Goal: Check status: Check status

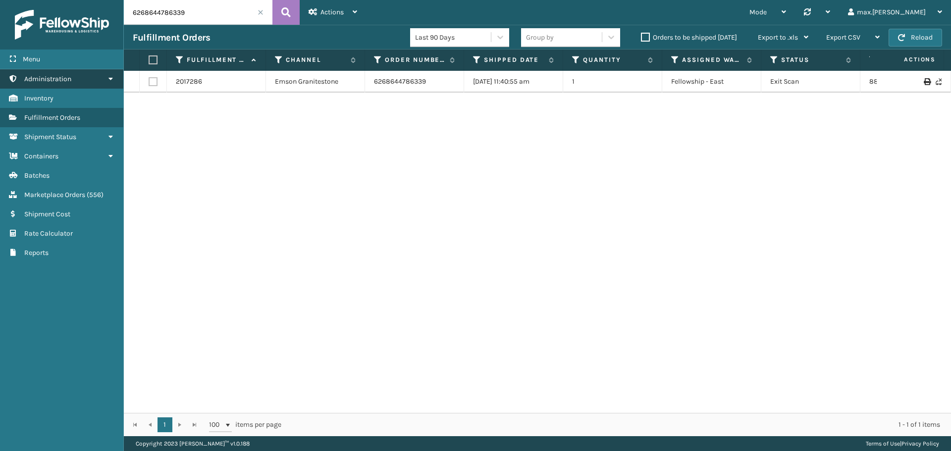
click at [93, 84] on link "Administration" at bounding box center [61, 78] width 123 height 19
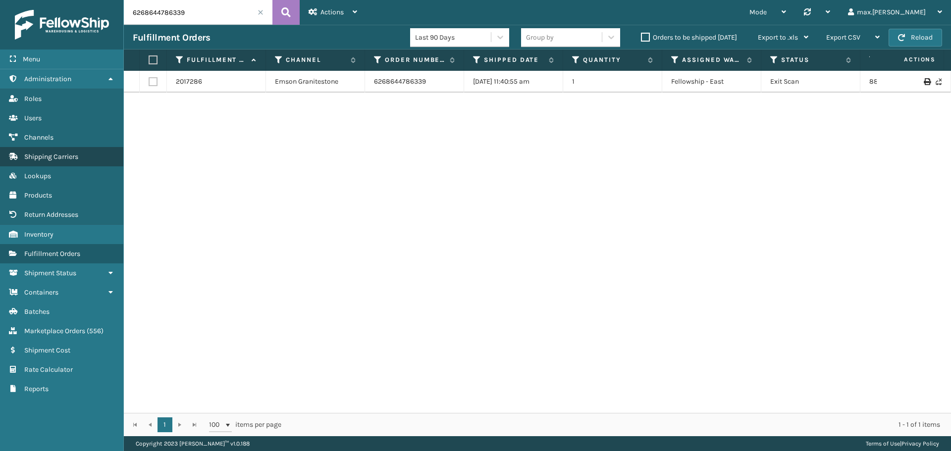
click at [57, 152] on link "Shipping Carriers" at bounding box center [61, 156] width 123 height 19
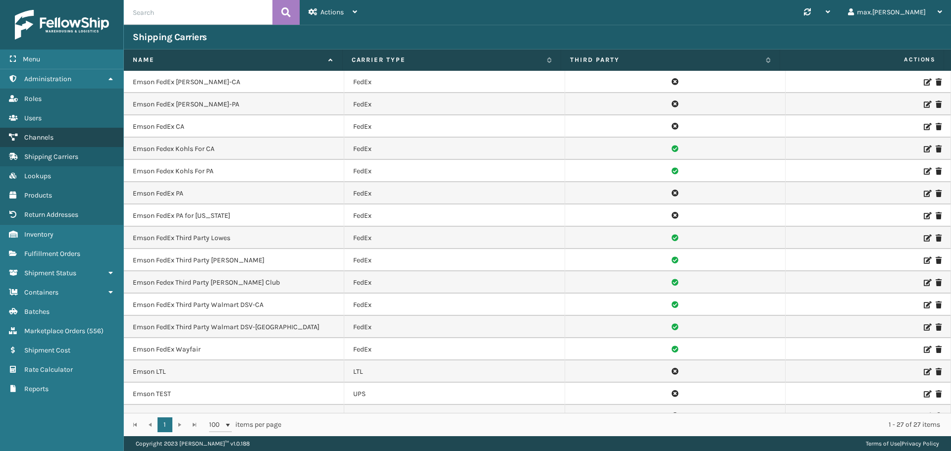
click at [49, 135] on span "Channels" at bounding box center [38, 137] width 29 height 8
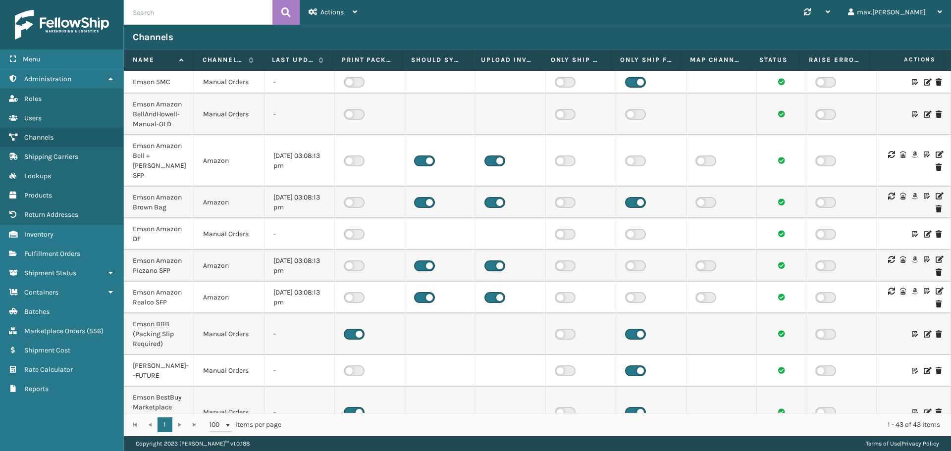
click at [178, 13] on input "text" at bounding box center [198, 12] width 149 height 25
paste input "xPIJnqqRbKk8QB8R0EW8N0"
type input "xPIJnqqRbKk8QB8R0EW8N0"
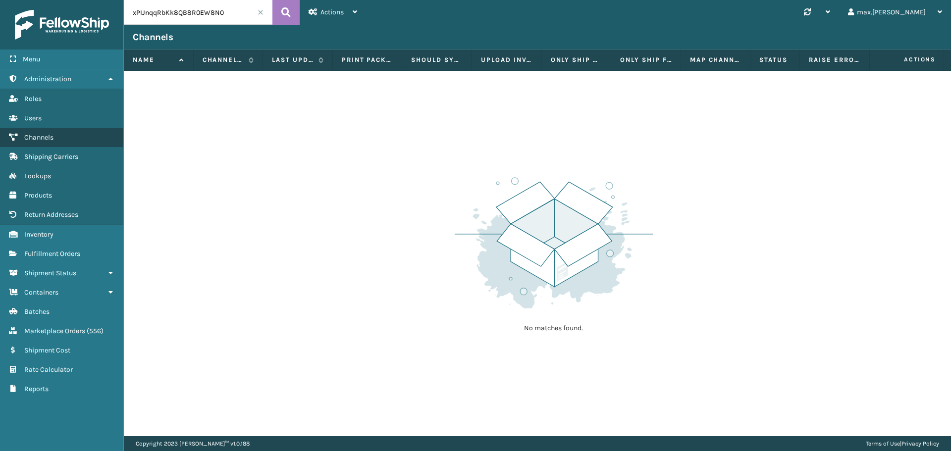
click at [42, 137] on span "Channels" at bounding box center [38, 137] width 29 height 8
click at [261, 10] on span at bounding box center [260, 12] width 6 height 6
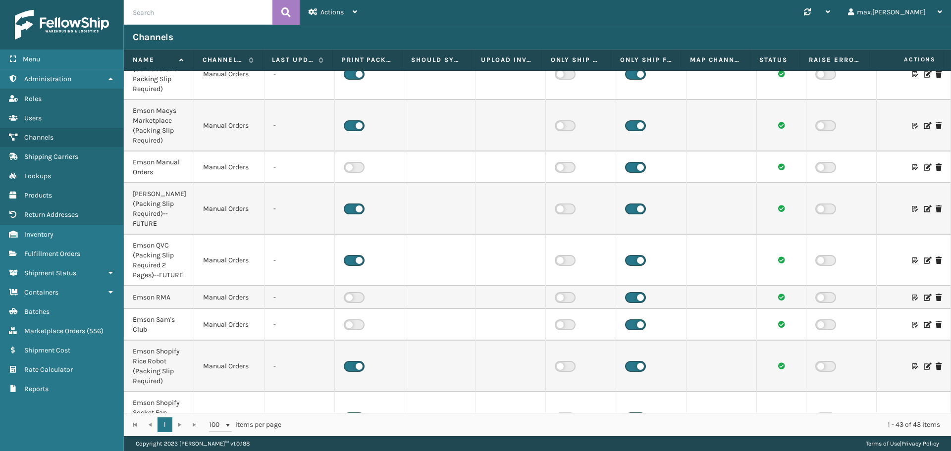
scroll to position [1275, 0]
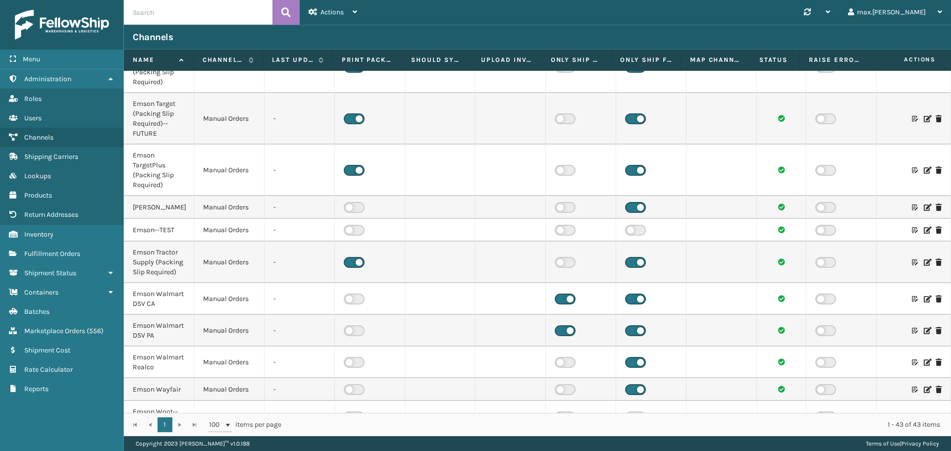
click at [200, 11] on input "text" at bounding box center [198, 12] width 149 height 25
type input "shopify"
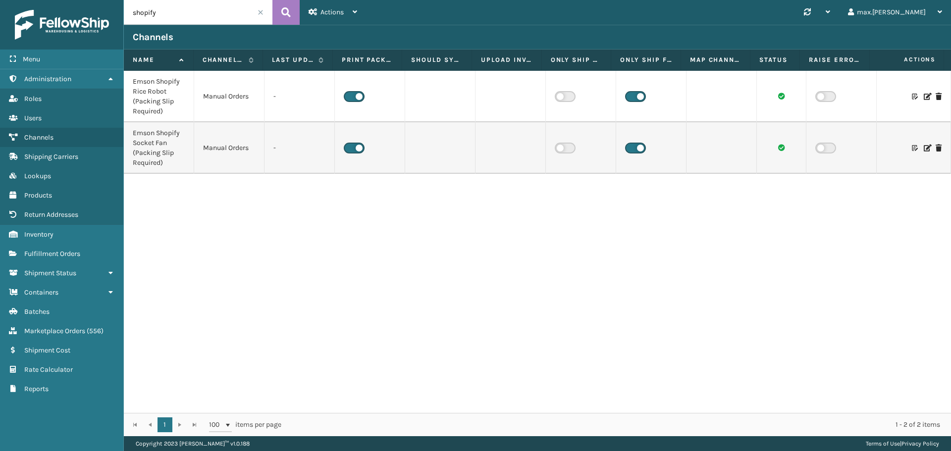
click at [923, 99] on icon at bounding box center [926, 96] width 6 height 7
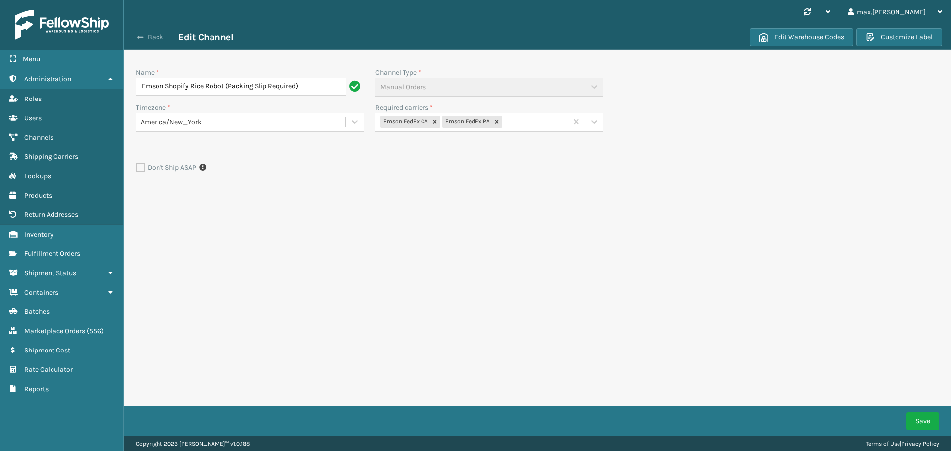
drag, startPoint x: 157, startPoint y: 38, endPoint x: 174, endPoint y: 49, distance: 19.6
click at [157, 38] on button "Back" at bounding box center [156, 37] width 46 height 9
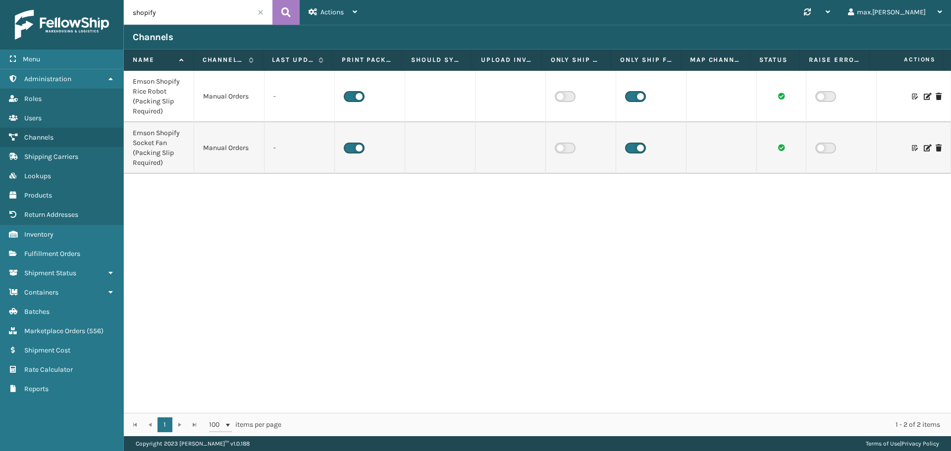
click at [923, 147] on icon at bounding box center [926, 148] width 6 height 7
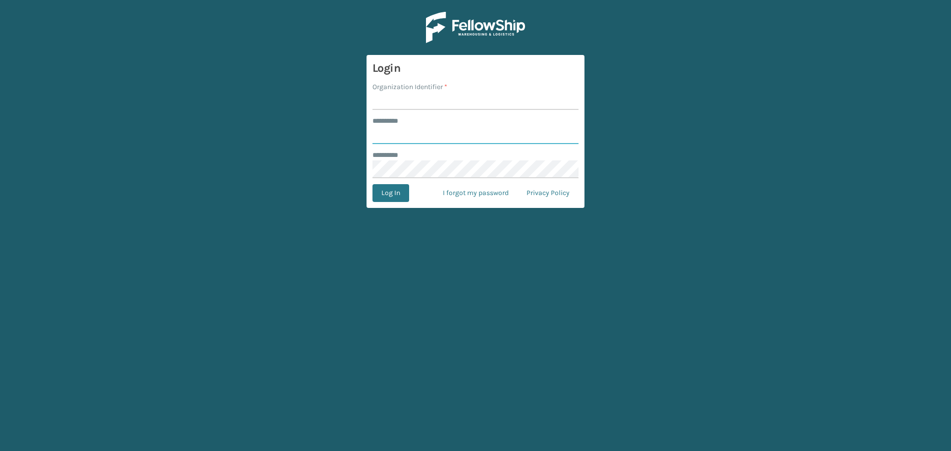
type input "**********"
click at [423, 109] on input "Organization Identifier *" at bounding box center [475, 101] width 206 height 18
click at [425, 105] on input "Organization Identifier *" at bounding box center [475, 101] width 206 height 18
type input "Emson"
click at [395, 190] on button "Log In" at bounding box center [390, 193] width 37 height 18
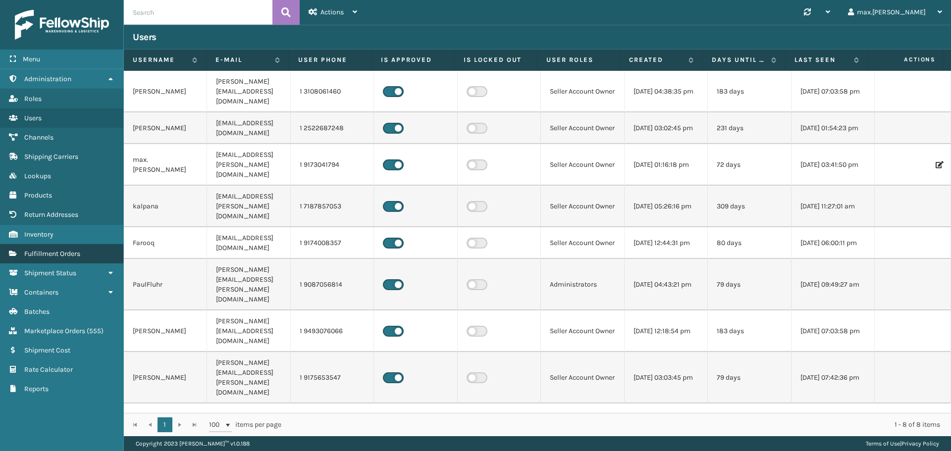
click at [69, 254] on span "Fulfillment Orders" at bounding box center [52, 254] width 56 height 8
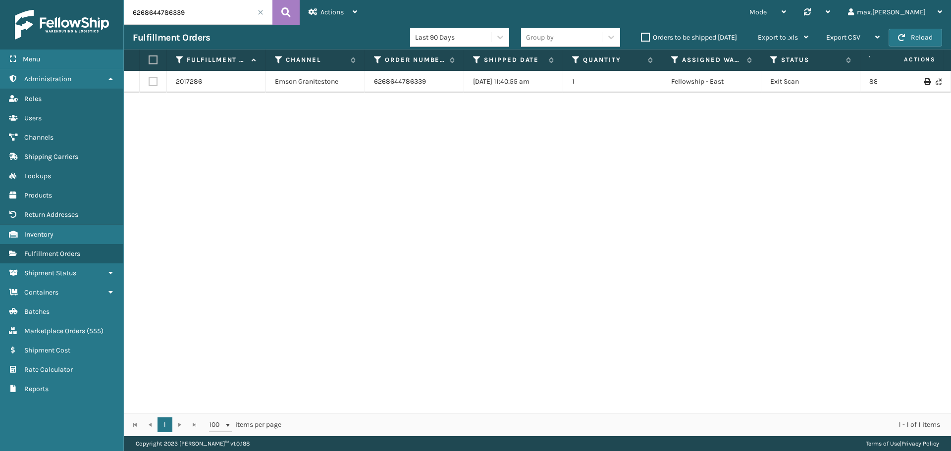
click at [158, 11] on input "6268644786339" at bounding box center [198, 12] width 149 height 25
click at [159, 11] on input "6268644786339" at bounding box center [198, 12] width 149 height 25
paste input "1023PZ"
type input "1023PZ"
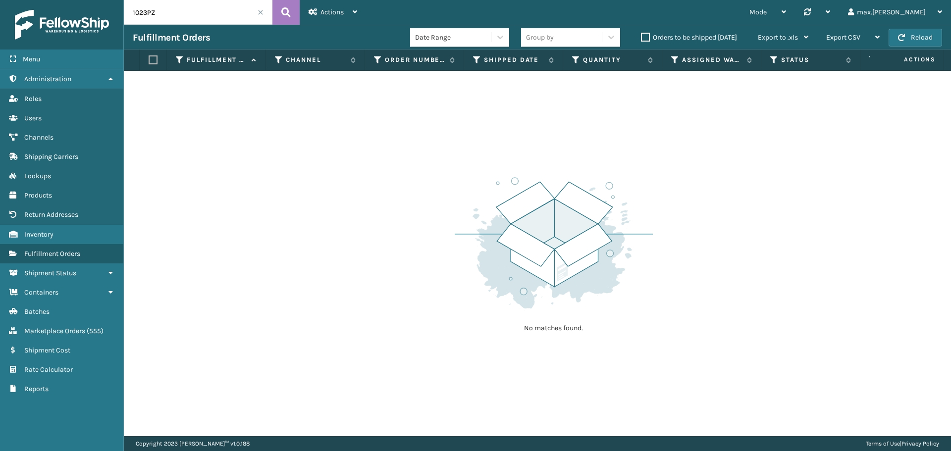
drag, startPoint x: 166, startPoint y: 16, endPoint x: 172, endPoint y: 14, distance: 6.1
click at [166, 16] on input "1023PZ" at bounding box center [198, 12] width 149 height 25
click at [283, 13] on icon at bounding box center [285, 12] width 9 height 15
drag, startPoint x: 72, startPoint y: 336, endPoint x: 78, endPoint y: 335, distance: 5.5
click at [73, 336] on link "Marketplace Orders ( 555 )" at bounding box center [61, 330] width 123 height 19
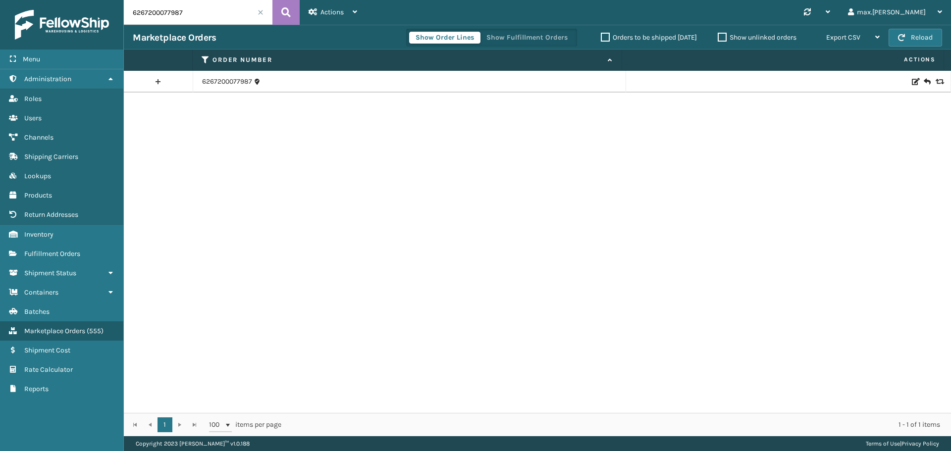
click at [159, 80] on link at bounding box center [158, 82] width 69 height 16
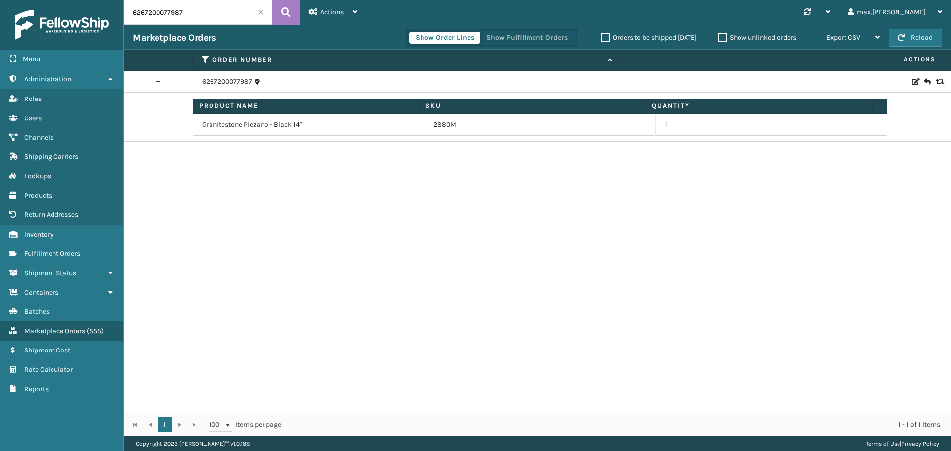
click at [228, 76] on td "6267200077987" at bounding box center [409, 82] width 433 height 22
click at [230, 78] on link "6267200077987" at bounding box center [227, 82] width 50 height 10
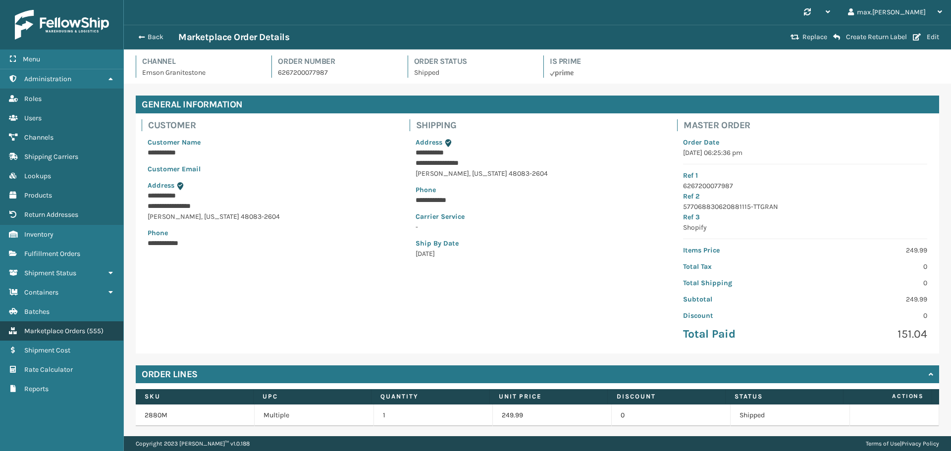
click at [54, 329] on span "Marketplace Orders" at bounding box center [54, 331] width 61 height 8
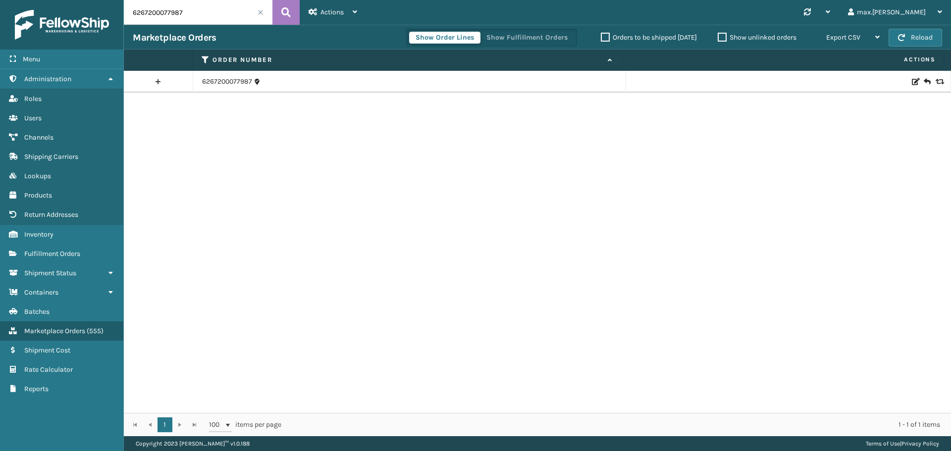
drag, startPoint x: 199, startPoint y: 15, endPoint x: 11, endPoint y: 9, distance: 187.2
click at [11, 0] on div "Menu Administration Roles Users Channels Shipping Carriers Lookups Products Ret…" at bounding box center [475, 0] width 951 height 0
paste input "1023PZ"
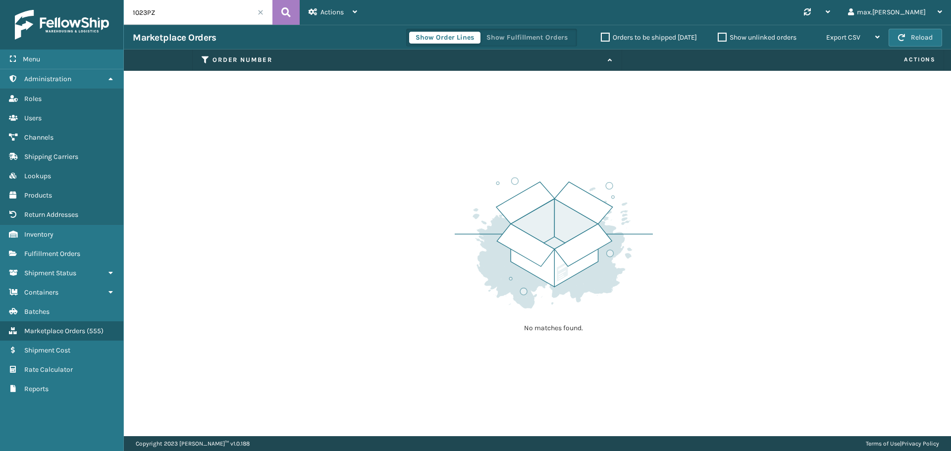
click at [146, 16] on input "1023PZ" at bounding box center [198, 12] width 149 height 25
click at [145, 15] on input "1023PZ" at bounding box center [198, 12] width 149 height 25
paste input "6430546723104"
type input "6430546723104"
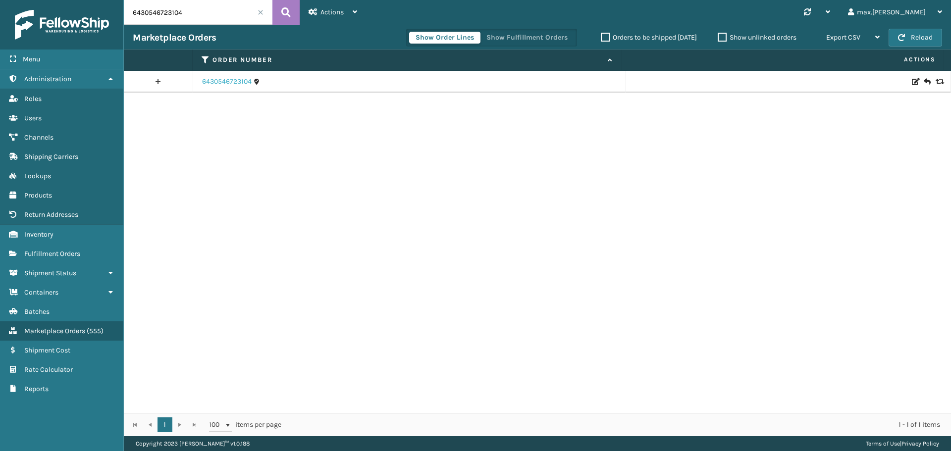
click at [238, 81] on link "6430546723104" at bounding box center [227, 82] width 50 height 10
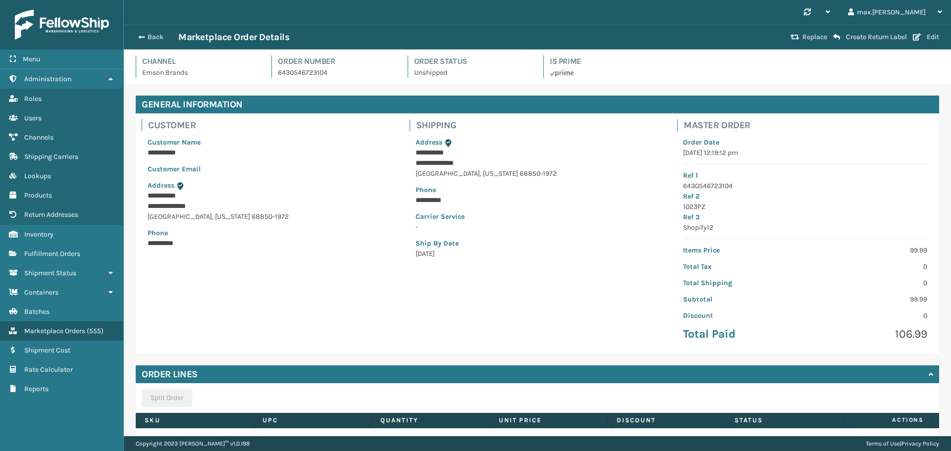
scroll to position [85, 0]
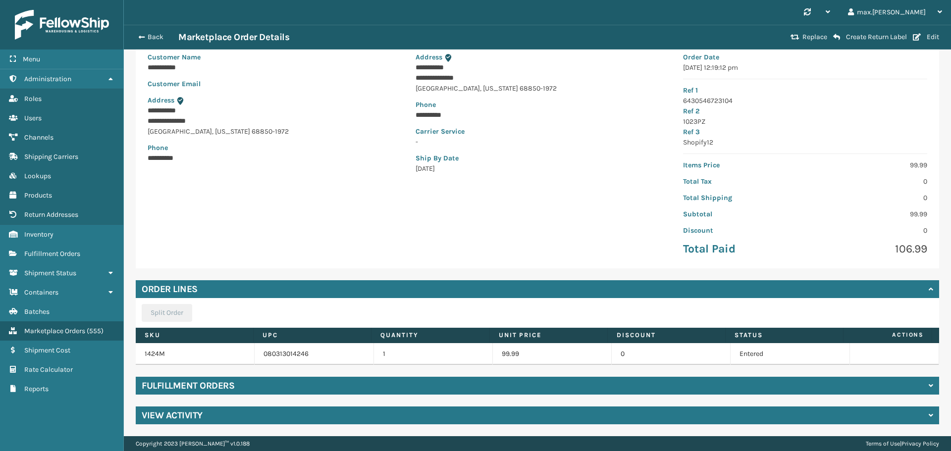
click at [920, 385] on div "Fulfillment Orders" at bounding box center [537, 386] width 803 height 18
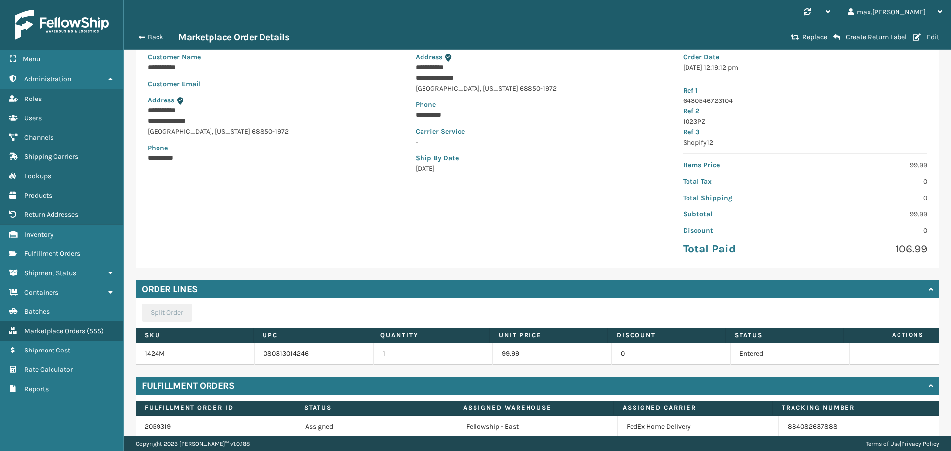
scroll to position [128, 0]
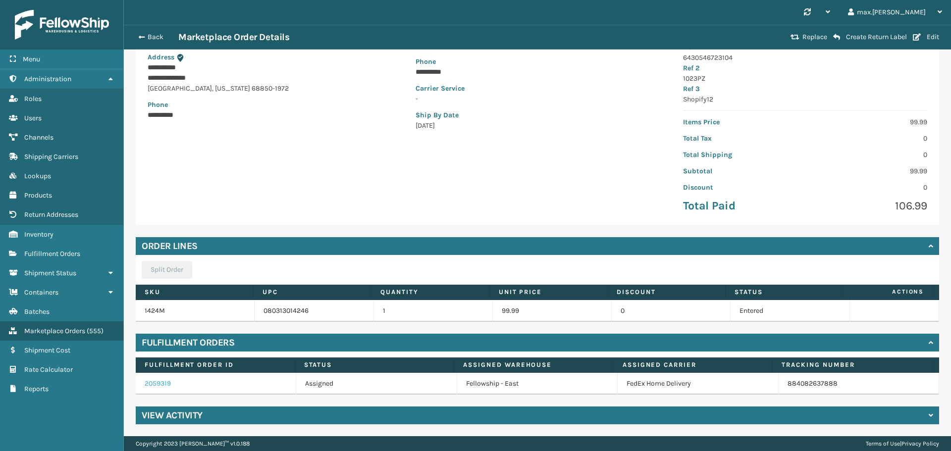
click at [156, 384] on link "2059319" at bounding box center [158, 383] width 26 height 8
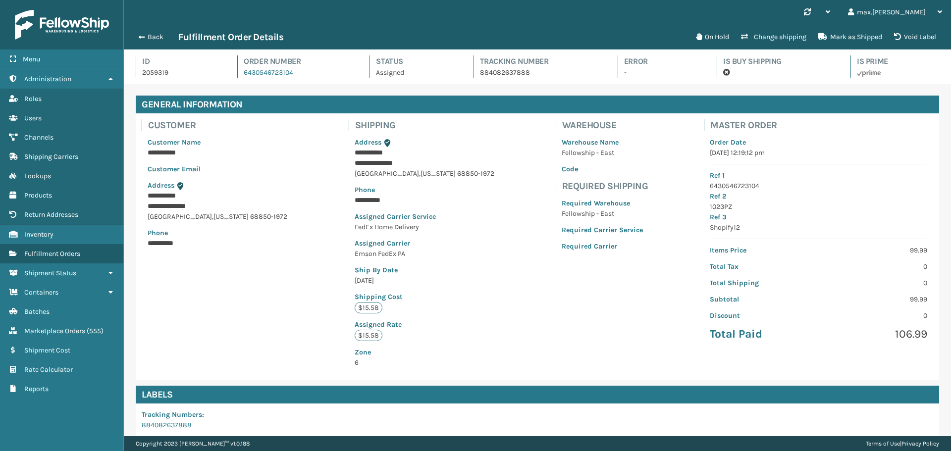
scroll to position [132, 0]
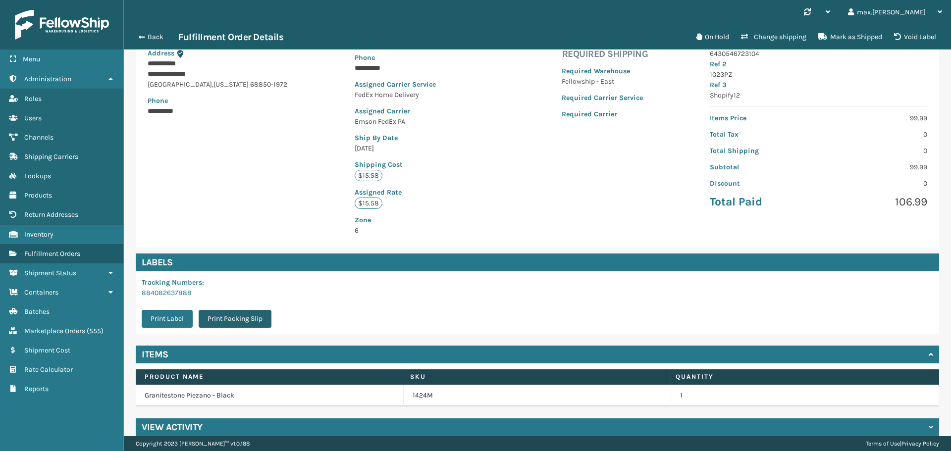
click at [237, 320] on button "Print Packing Slip" at bounding box center [235, 319] width 73 height 18
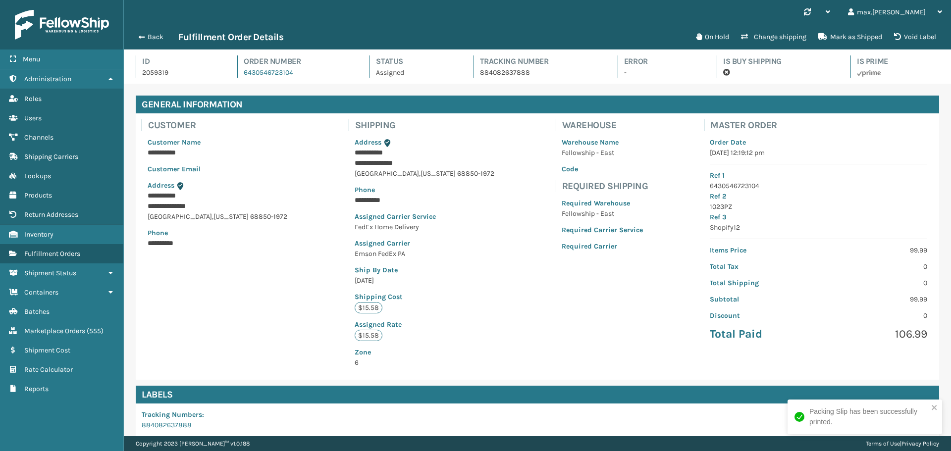
scroll to position [24, 827]
